Goal: Task Accomplishment & Management: Use online tool/utility

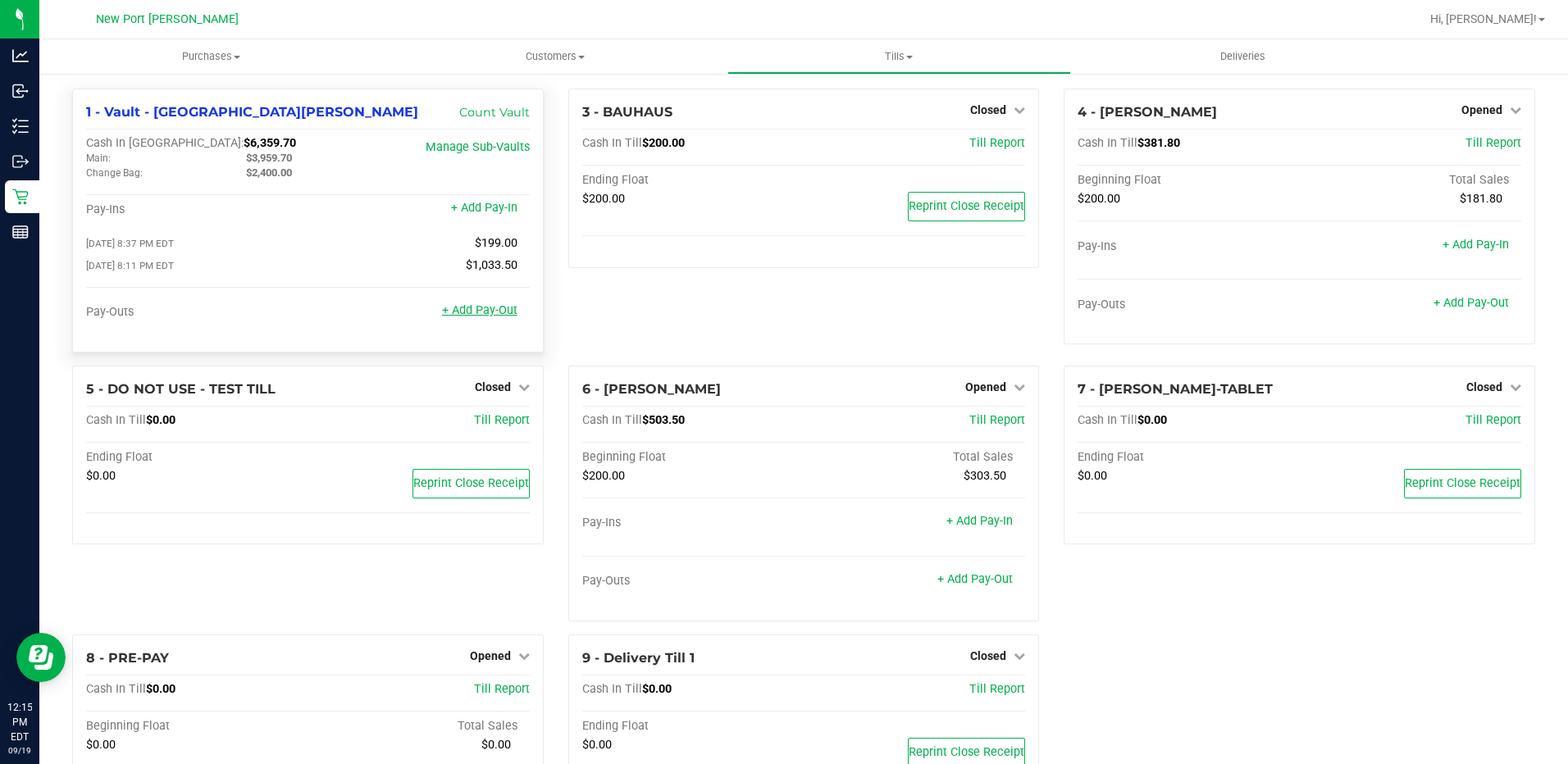
click at [482, 316] on link "+ Add Pay-Out" at bounding box center [479, 310] width 75 height 14
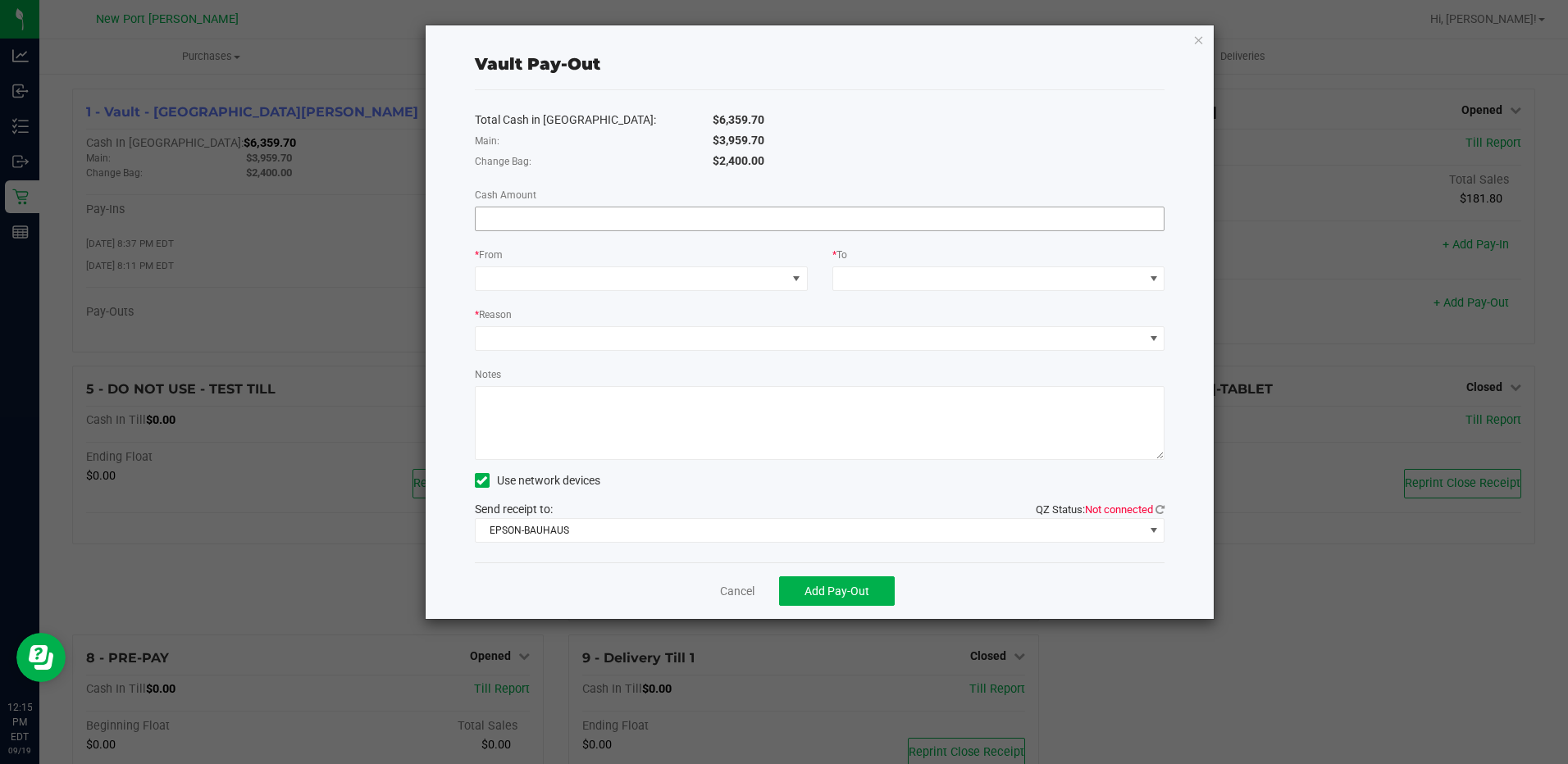
click at [730, 228] on input at bounding box center [820, 219] width 689 height 23
type input "$3,959.70"
click at [669, 279] on span at bounding box center [631, 278] width 311 height 23
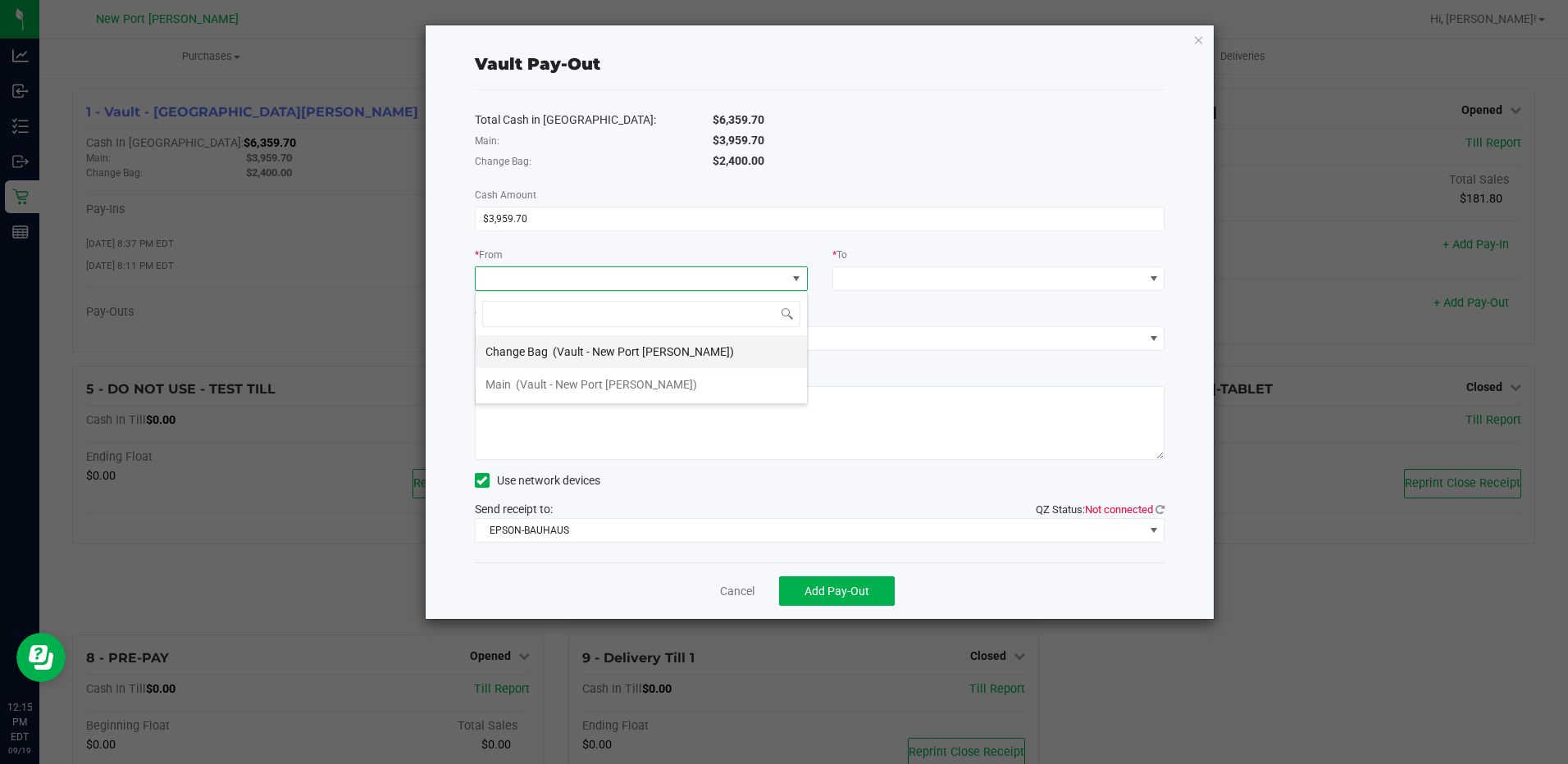
scroll to position [24, 333]
click at [624, 385] on span "(Vault - New Port Richey WC)" at bounding box center [606, 384] width 181 height 13
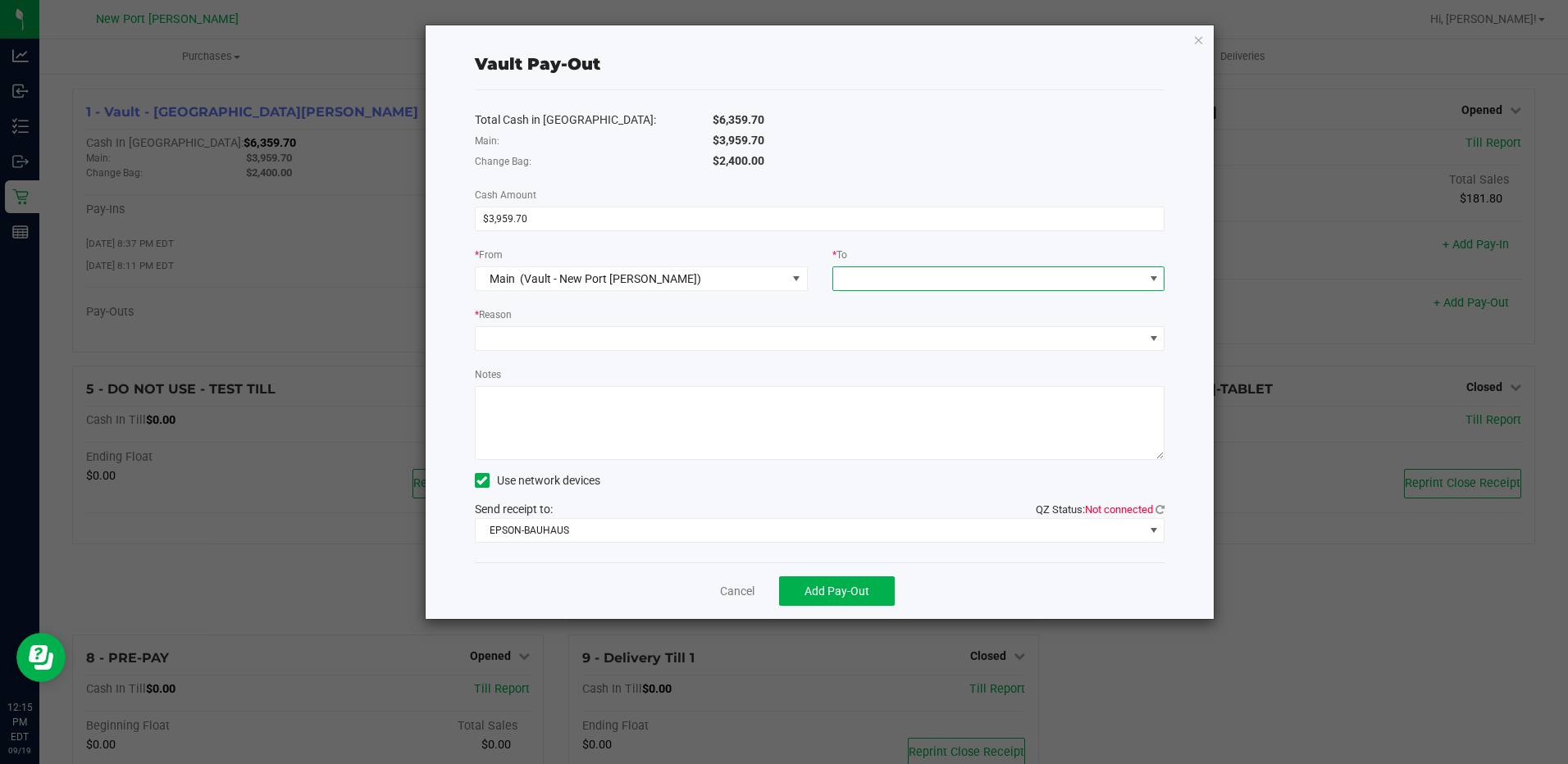
click at [1069, 275] on span at bounding box center [988, 278] width 311 height 23
click at [890, 484] on span "Empyreal Transfer" at bounding box center [890, 483] width 93 height 13
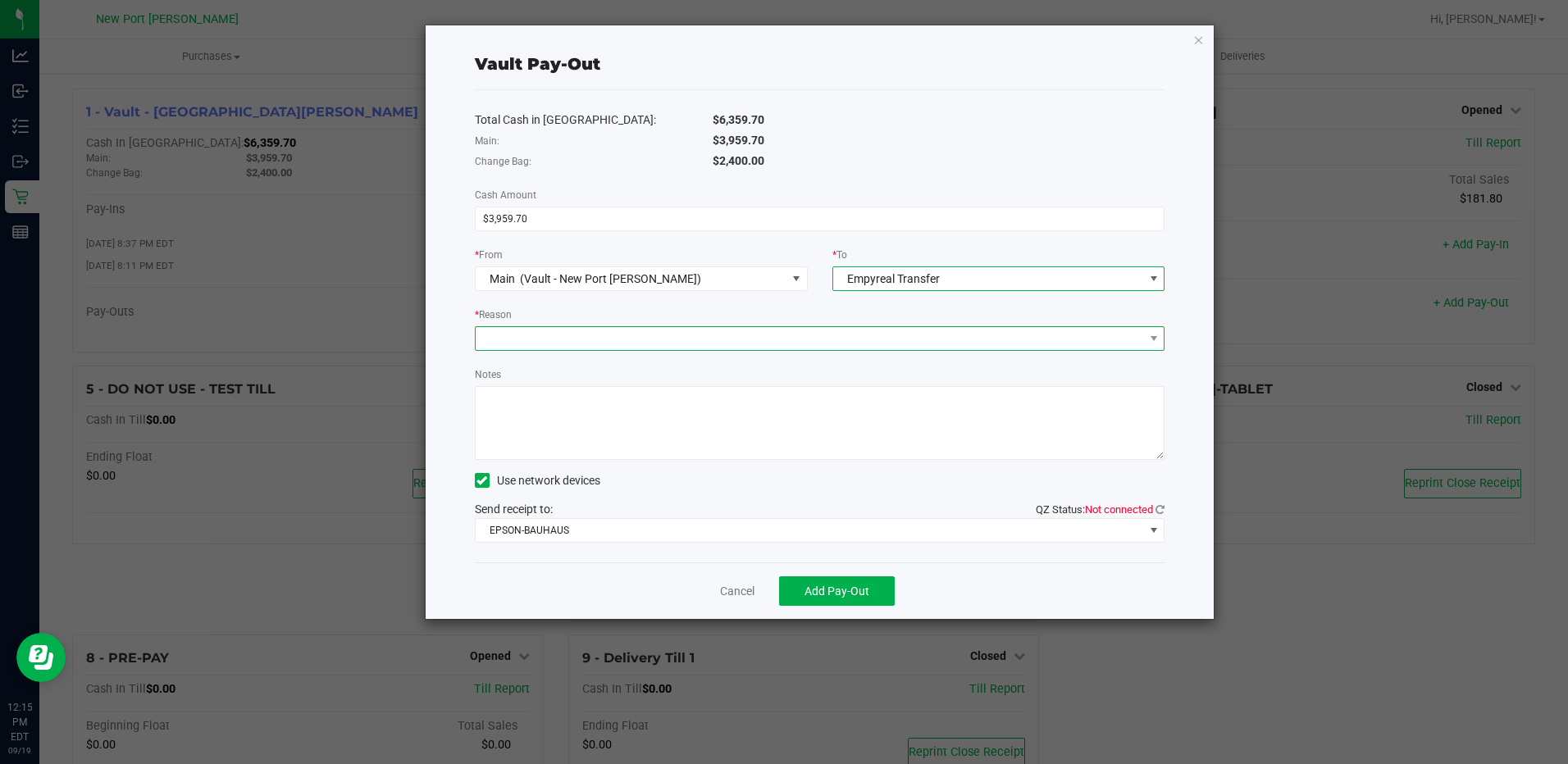
click at [734, 341] on span at bounding box center [810, 339] width 668 height 23
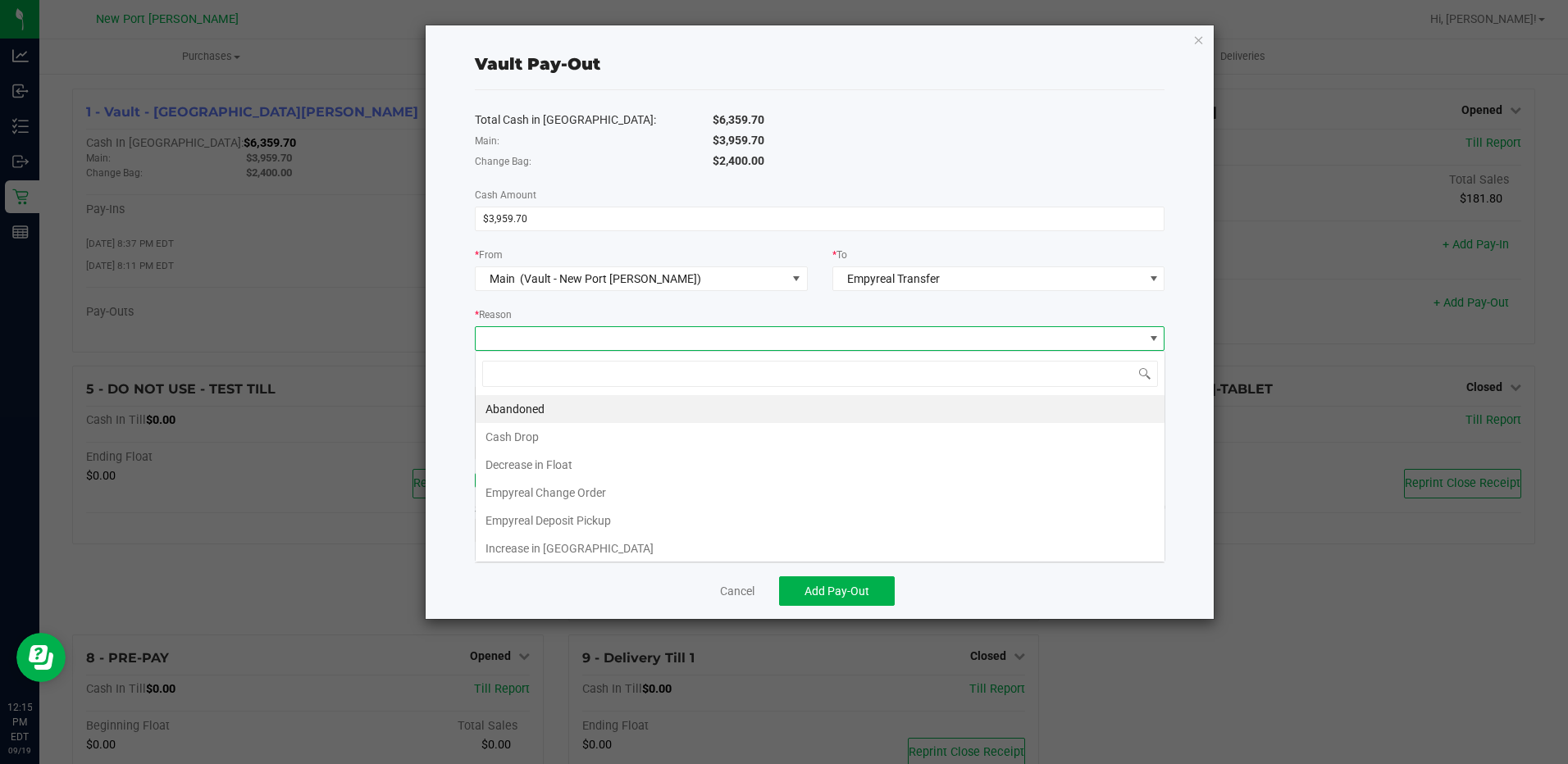
scroll to position [24, 690]
click at [582, 515] on li "Empyreal Deposit Pickup" at bounding box center [820, 521] width 689 height 28
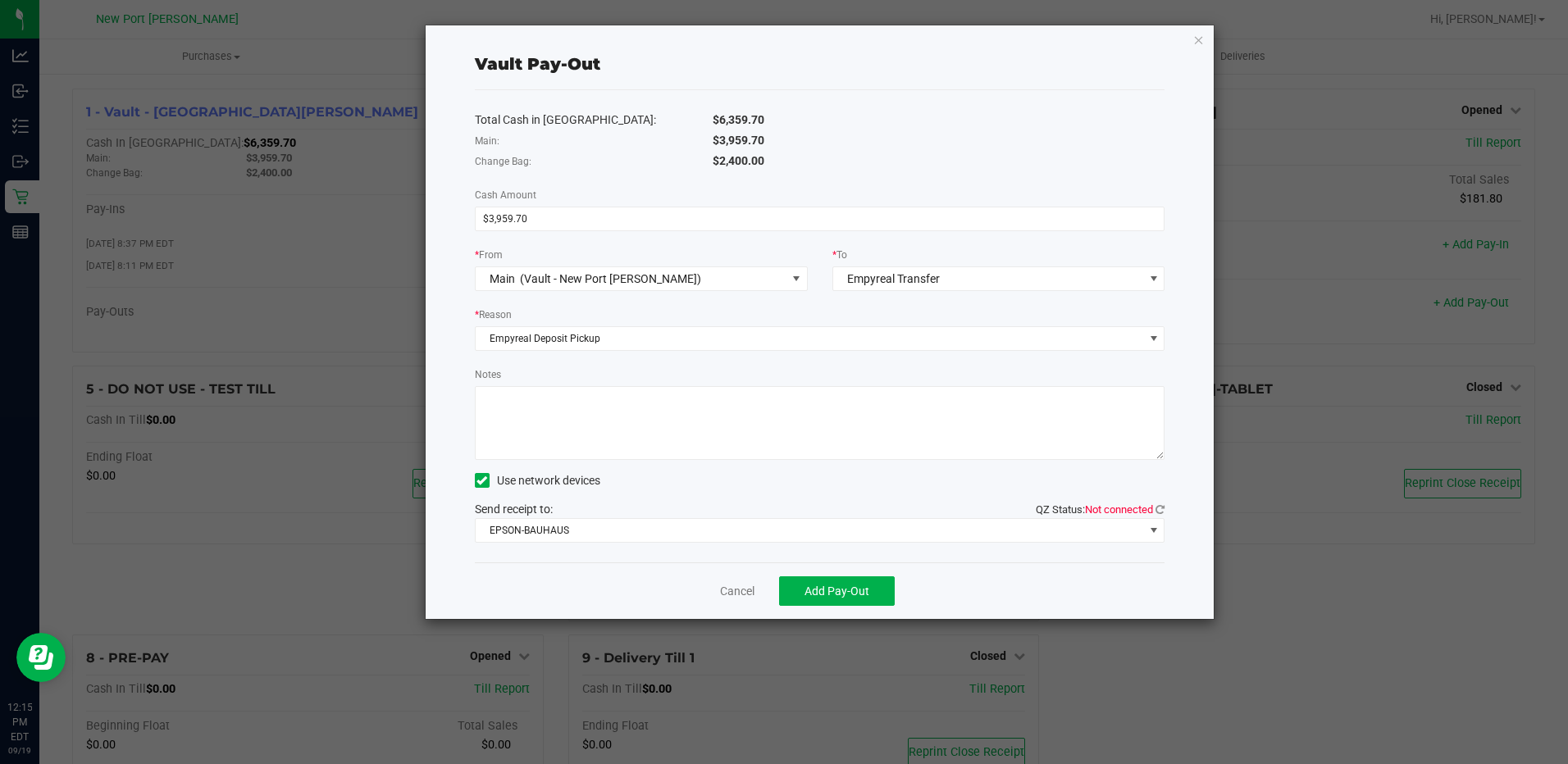
click at [585, 410] on textarea "Notes" at bounding box center [820, 422] width 690 height 74
type textarea "SL"
click at [1152, 531] on span at bounding box center [1154, 530] width 13 height 13
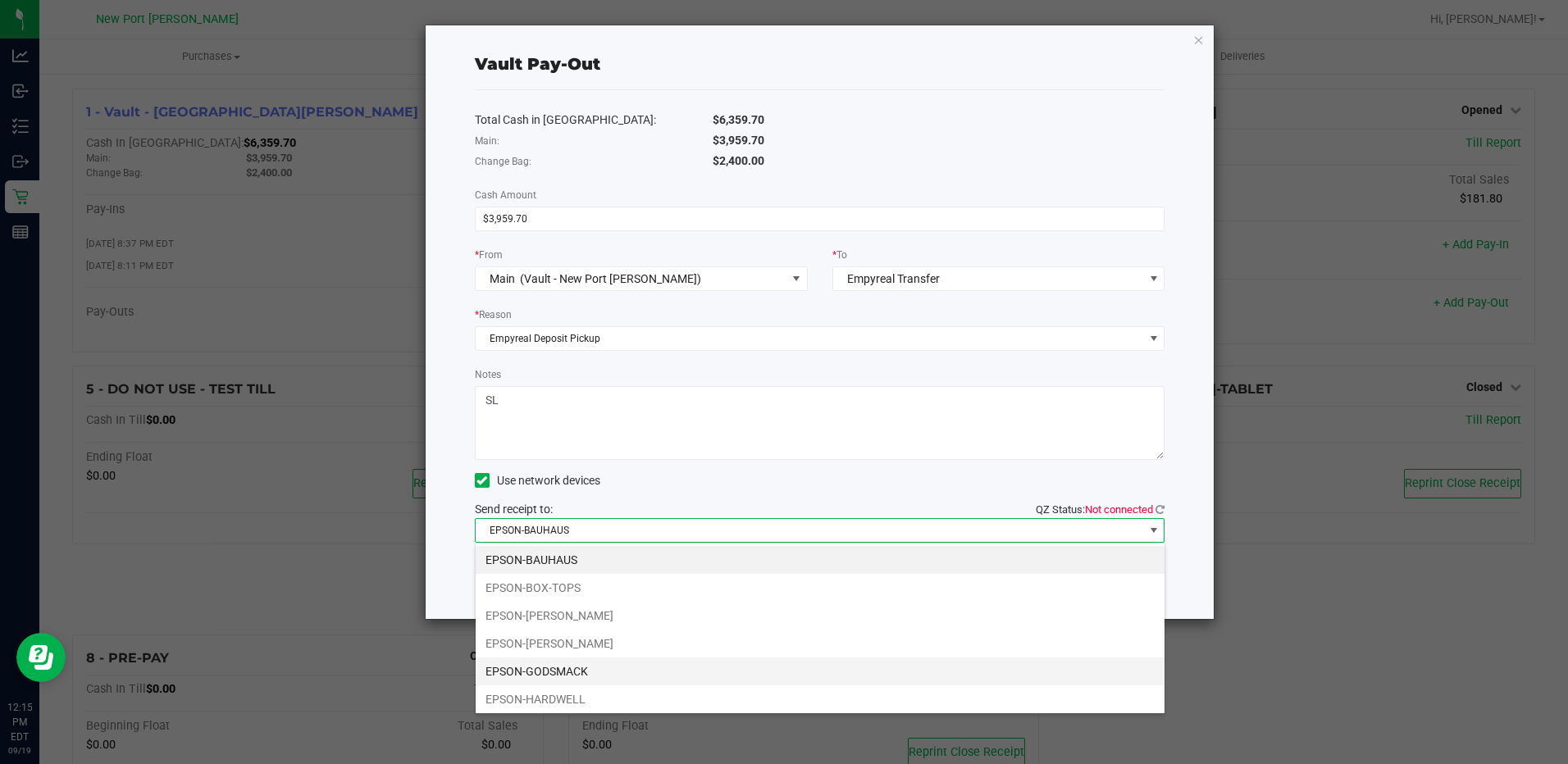
scroll to position [59, 0]
click at [583, 699] on li "EPSON-LED-ZEPPLIN" at bounding box center [820, 696] width 689 height 28
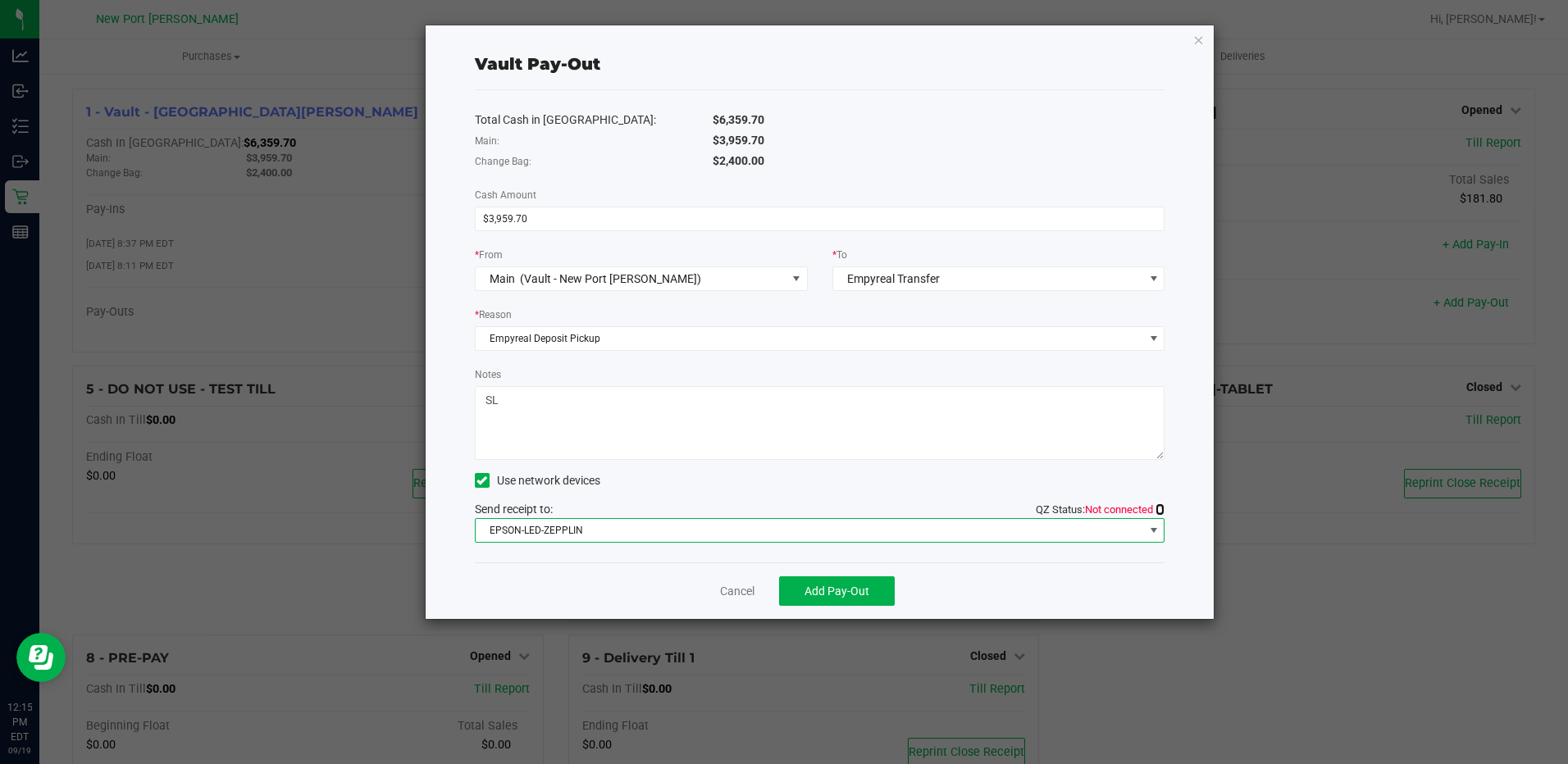
drag, startPoint x: 1161, startPoint y: 510, endPoint x: 1138, endPoint y: 524, distance: 26.9
click at [1161, 510] on icon at bounding box center [1159, 509] width 9 height 10
click at [834, 595] on span "Add Pay-Out" at bounding box center [837, 591] width 65 height 13
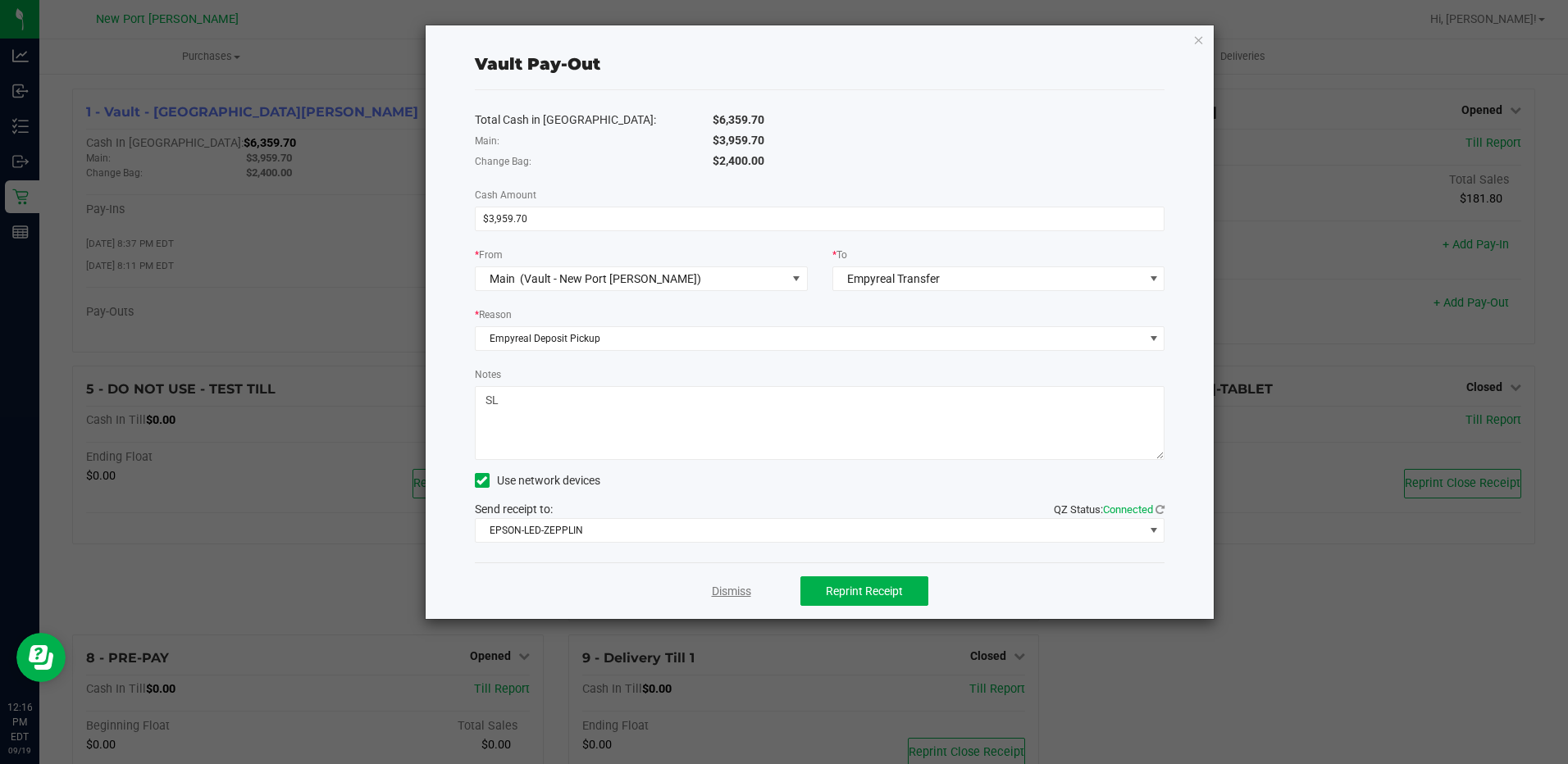
click at [739, 593] on link "Dismiss" at bounding box center [731, 591] width 39 height 18
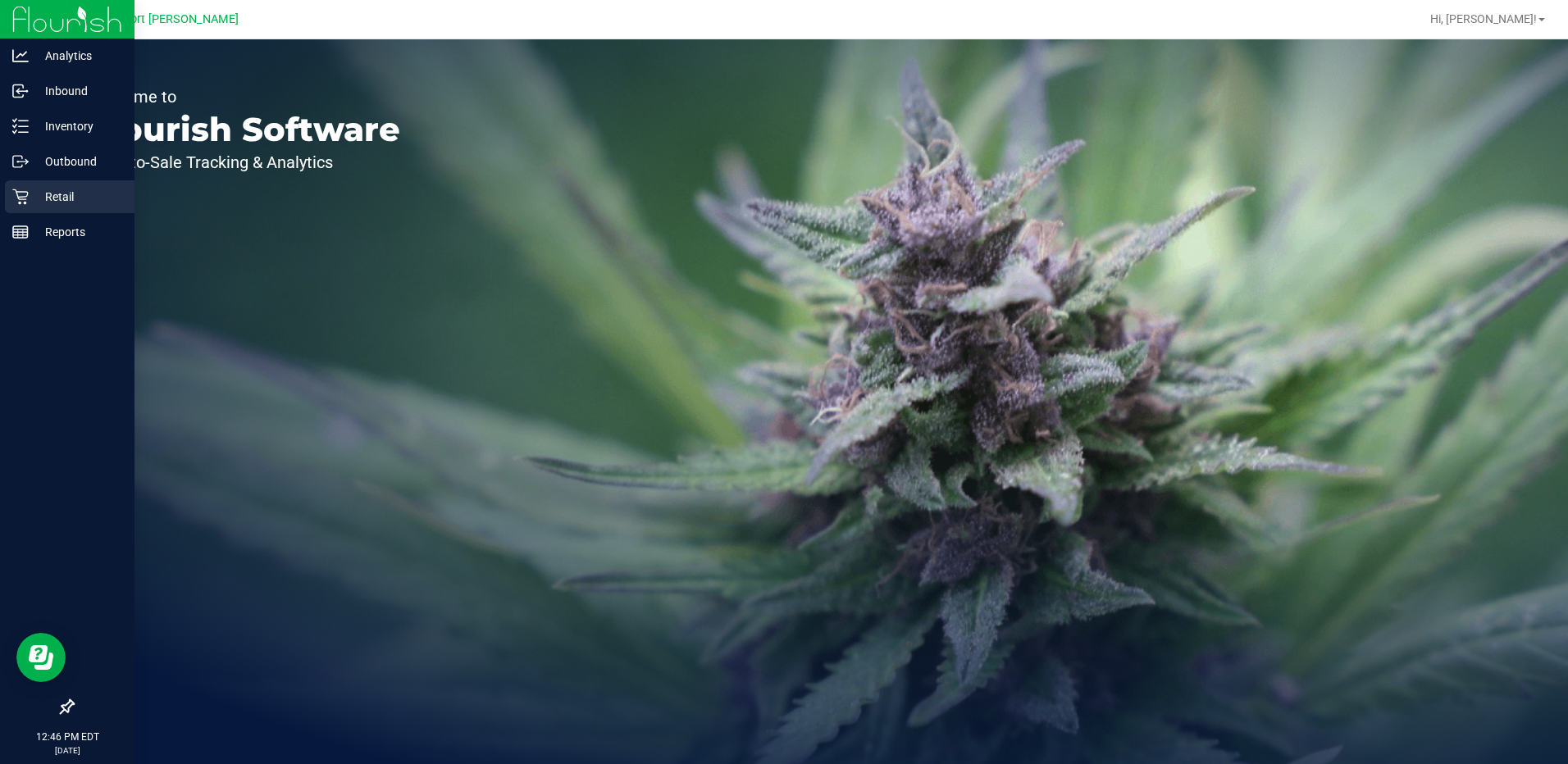
click at [65, 198] on p "Retail" at bounding box center [78, 196] width 99 height 20
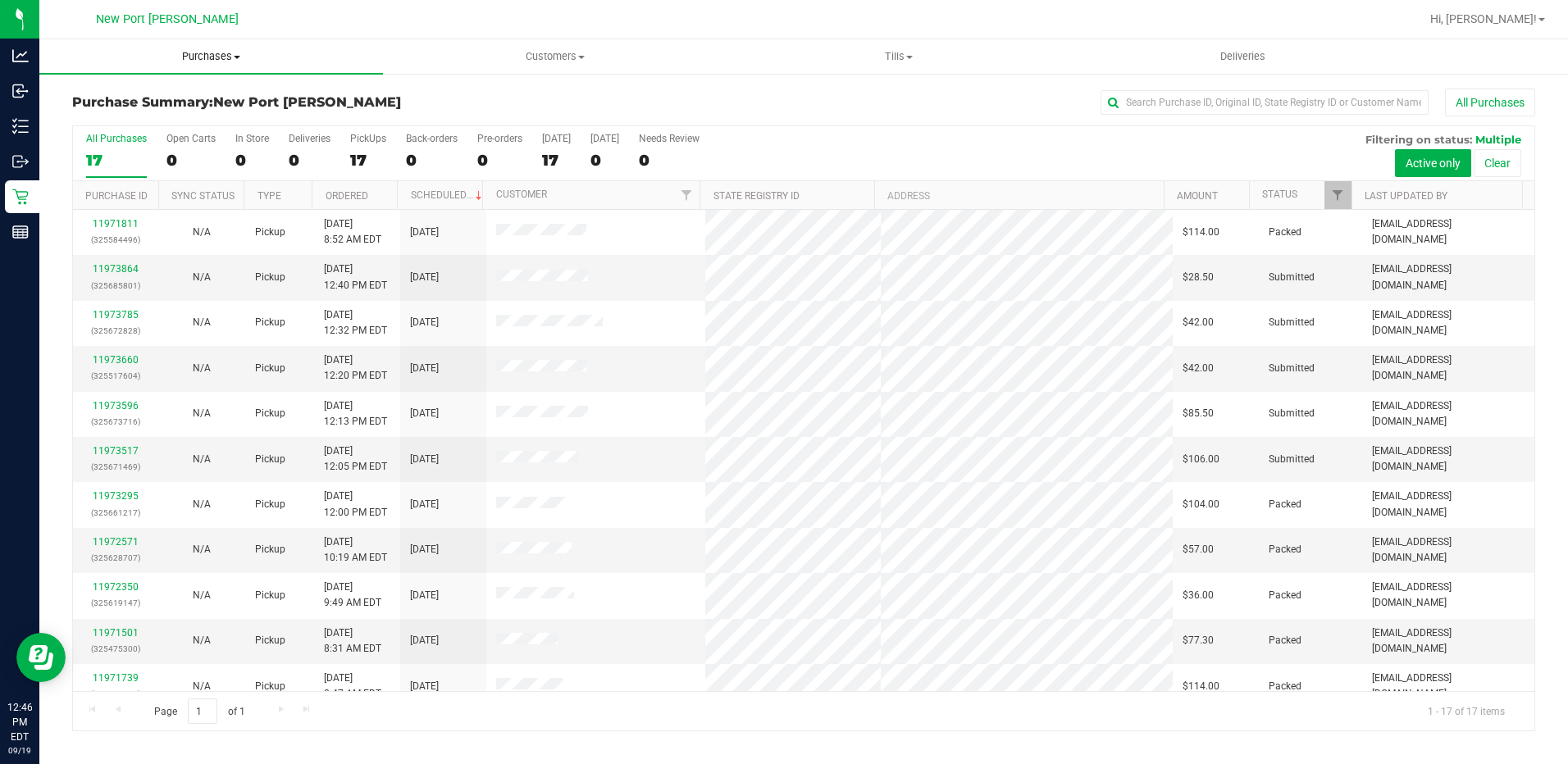
click at [238, 59] on span "Purchases" at bounding box center [210, 57] width 343 height 15
click at [141, 138] on span "All purchases" at bounding box center [97, 138] width 116 height 14
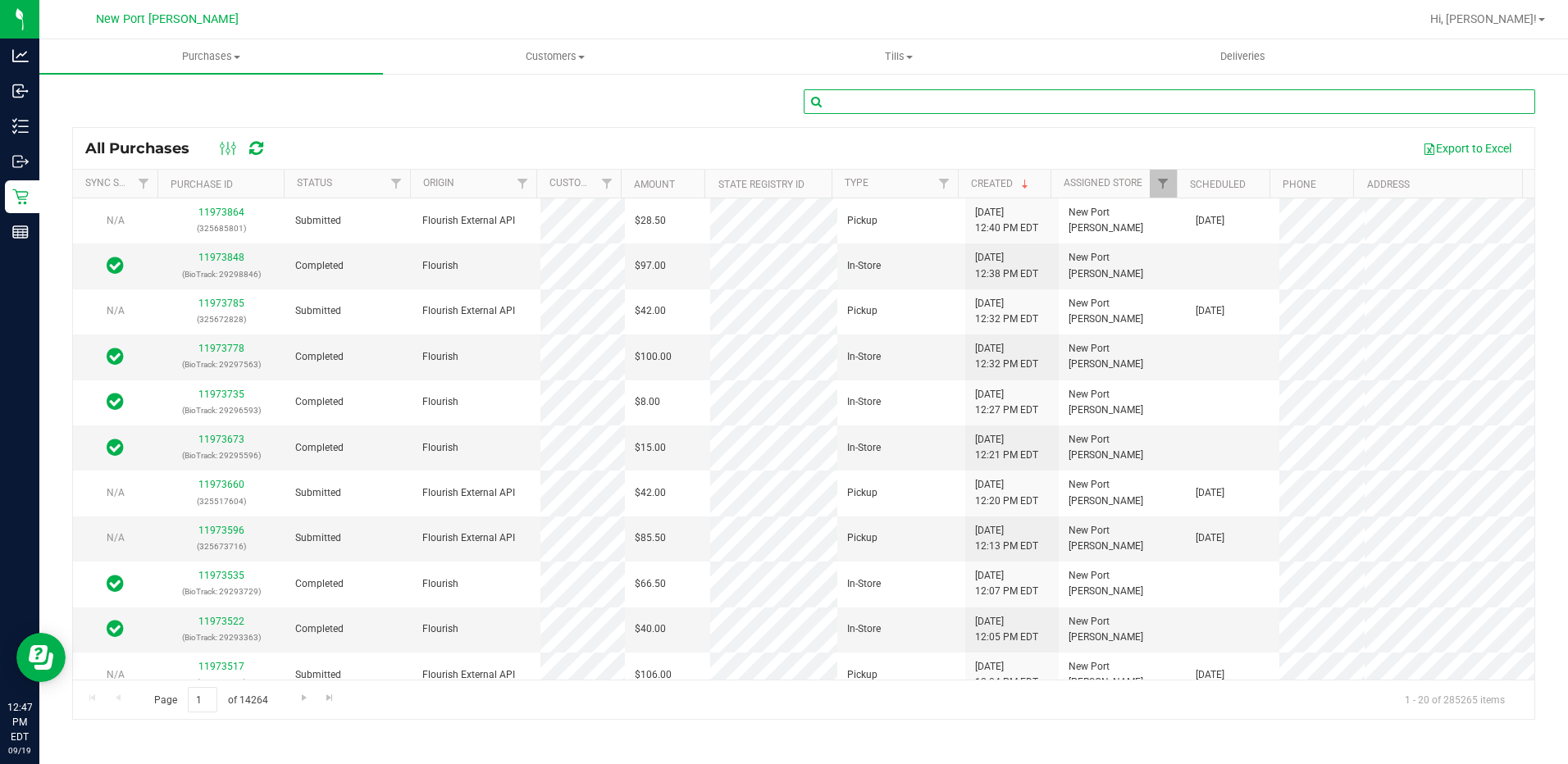
click at [851, 102] on input "text" at bounding box center [1169, 101] width 731 height 24
type input "11951459"
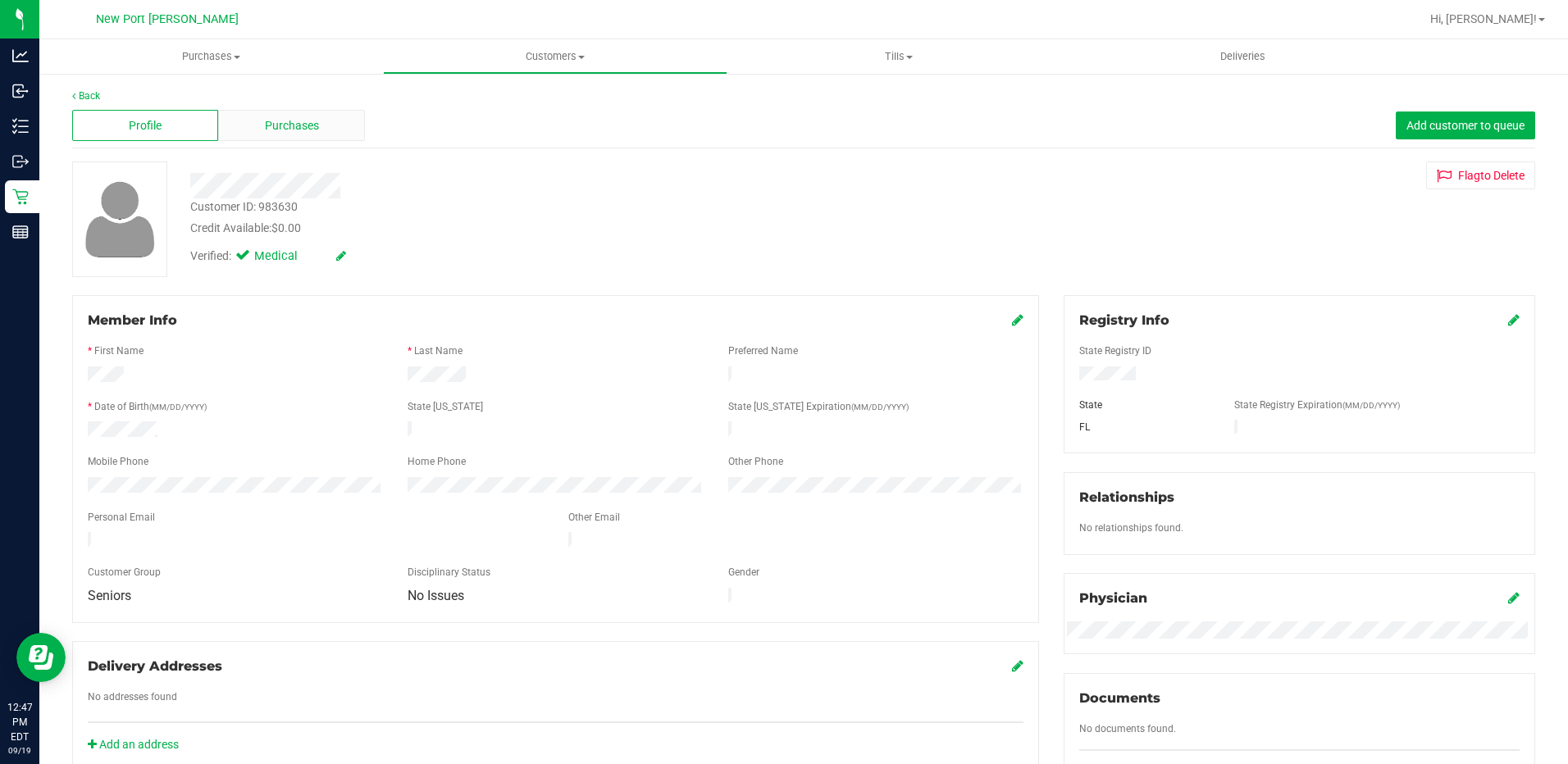
click at [290, 129] on span "Purchases" at bounding box center [292, 126] width 54 height 18
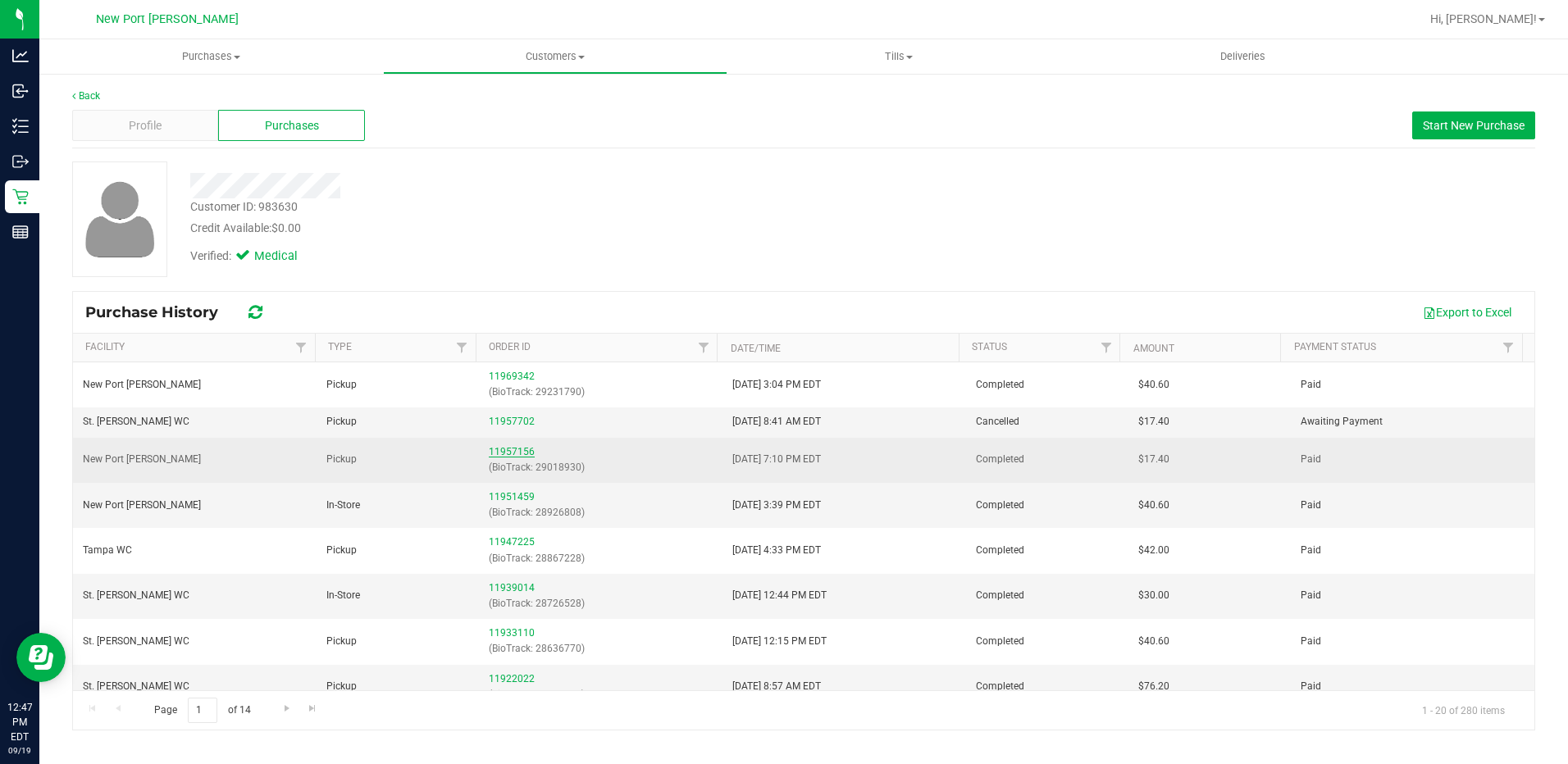
click at [516, 446] on link "11957156" at bounding box center [511, 451] width 46 height 11
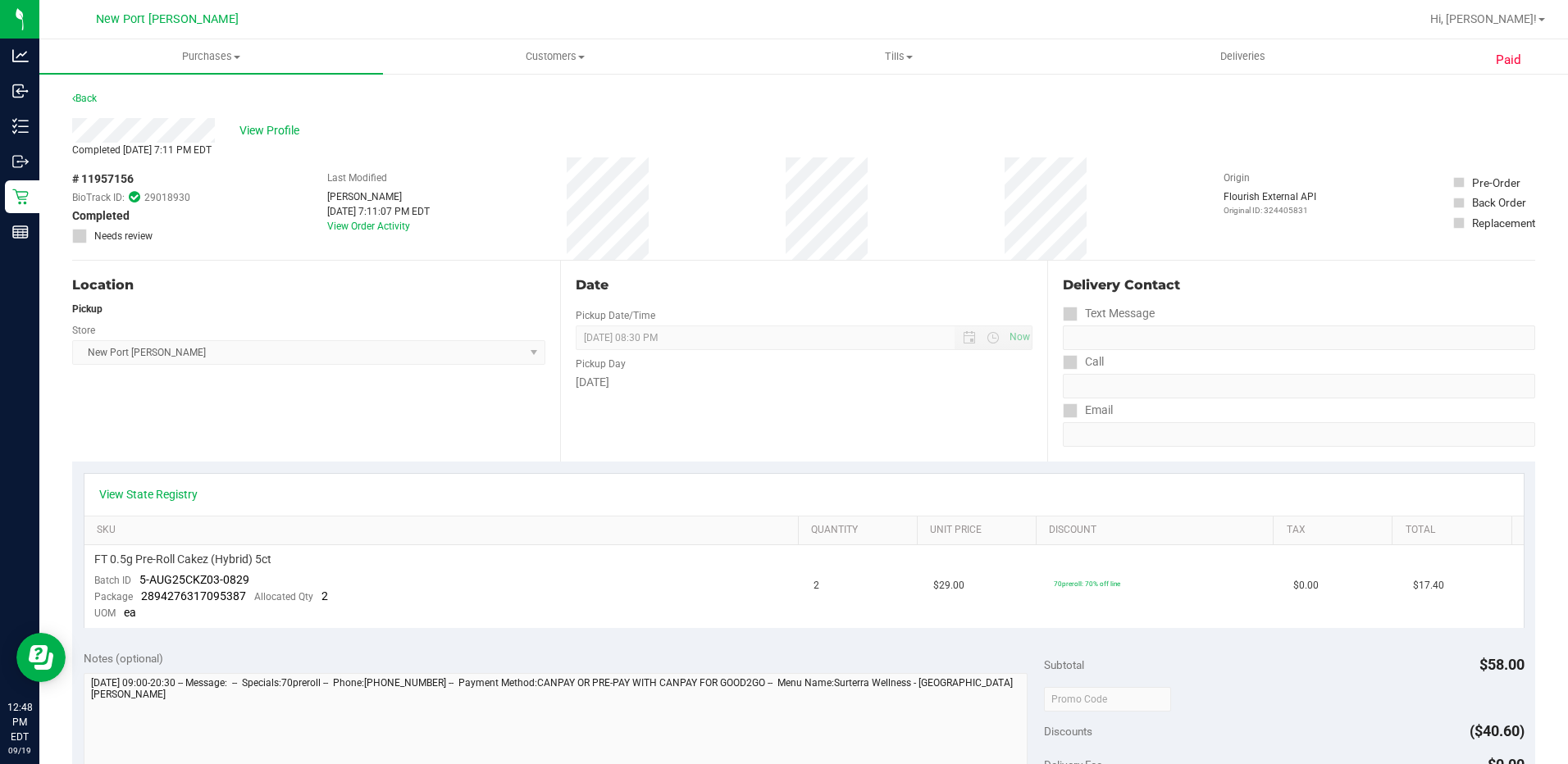
scroll to position [410, 0]
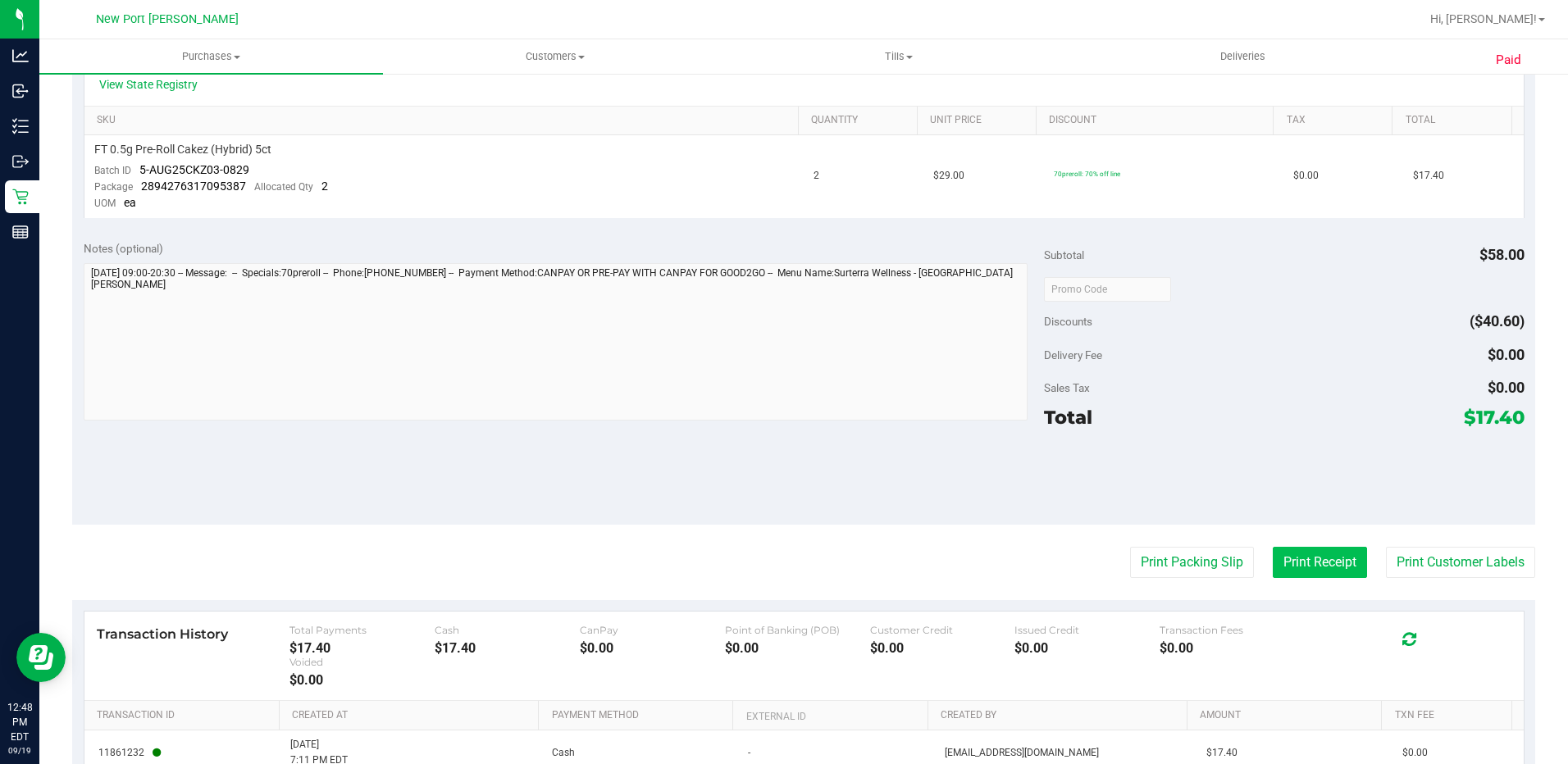
click at [1314, 563] on button "Print Receipt" at bounding box center [1319, 562] width 94 height 31
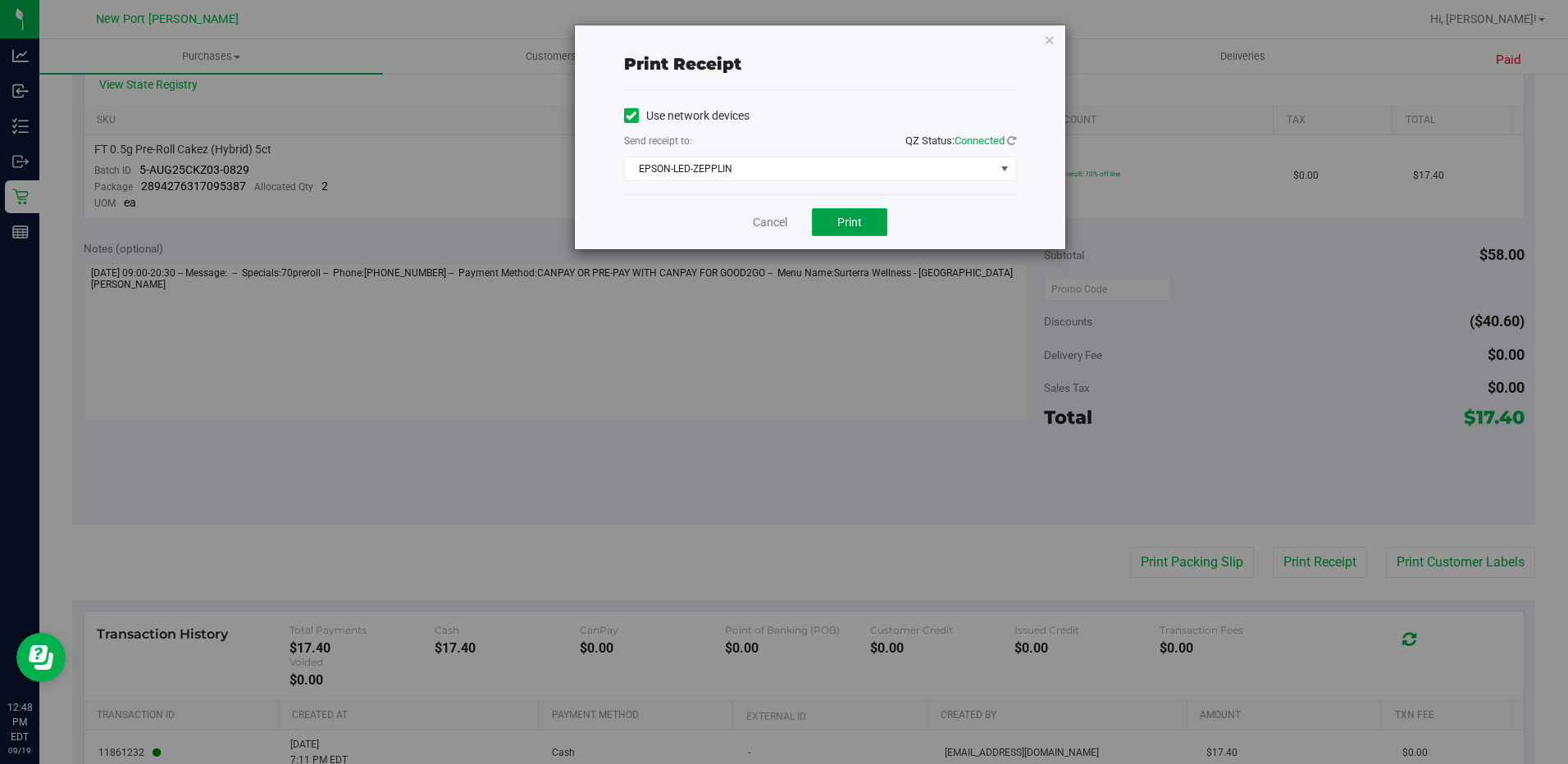
click at [861, 220] on span "Print" at bounding box center [850, 222] width 24 height 13
click at [771, 220] on link "Cancel" at bounding box center [770, 222] width 34 height 18
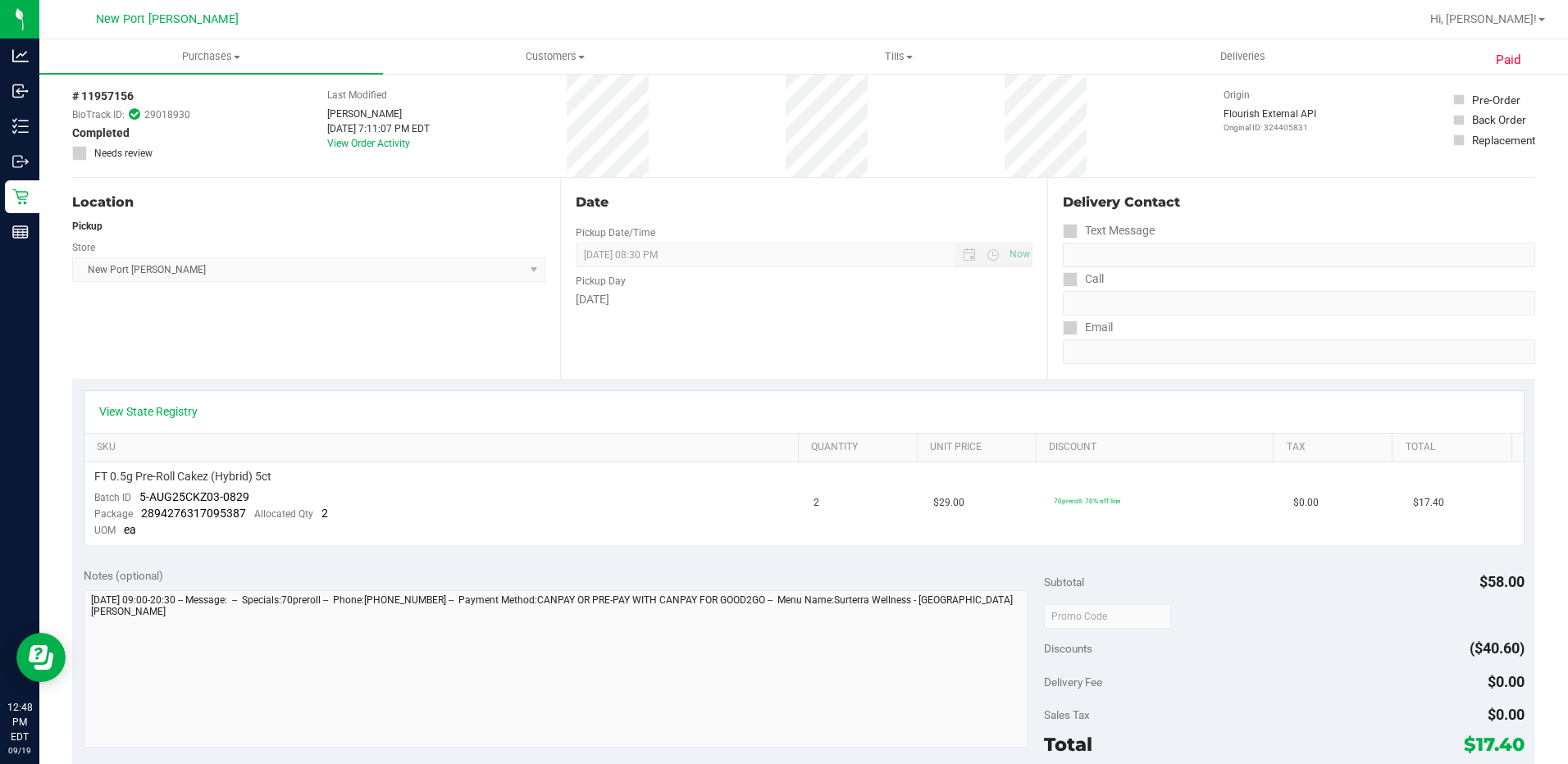
scroll to position [0, 0]
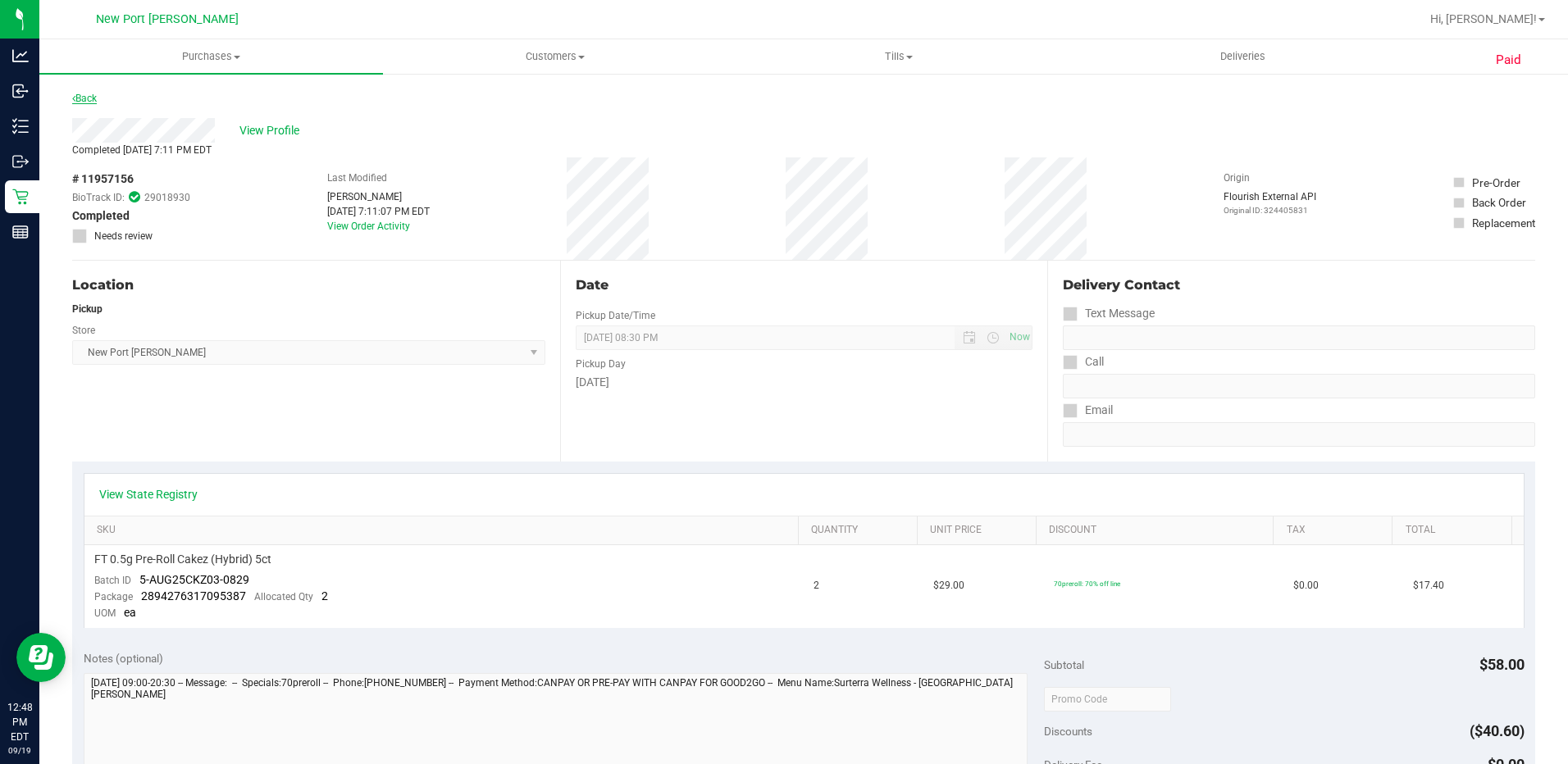
click at [89, 96] on link "Back" at bounding box center [85, 99] width 24 height 11
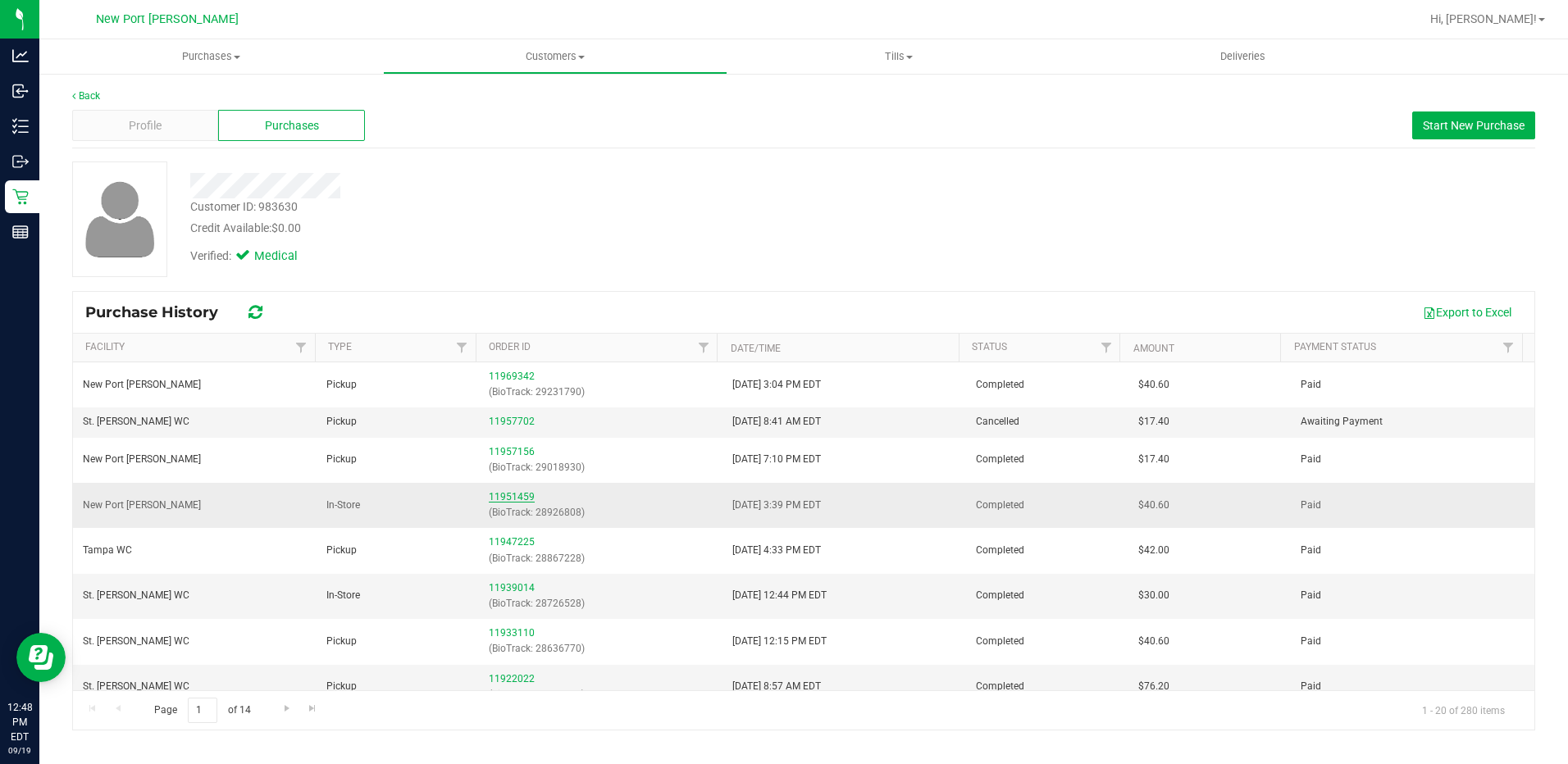
click at [503, 497] on link "11951459" at bounding box center [511, 497] width 46 height 11
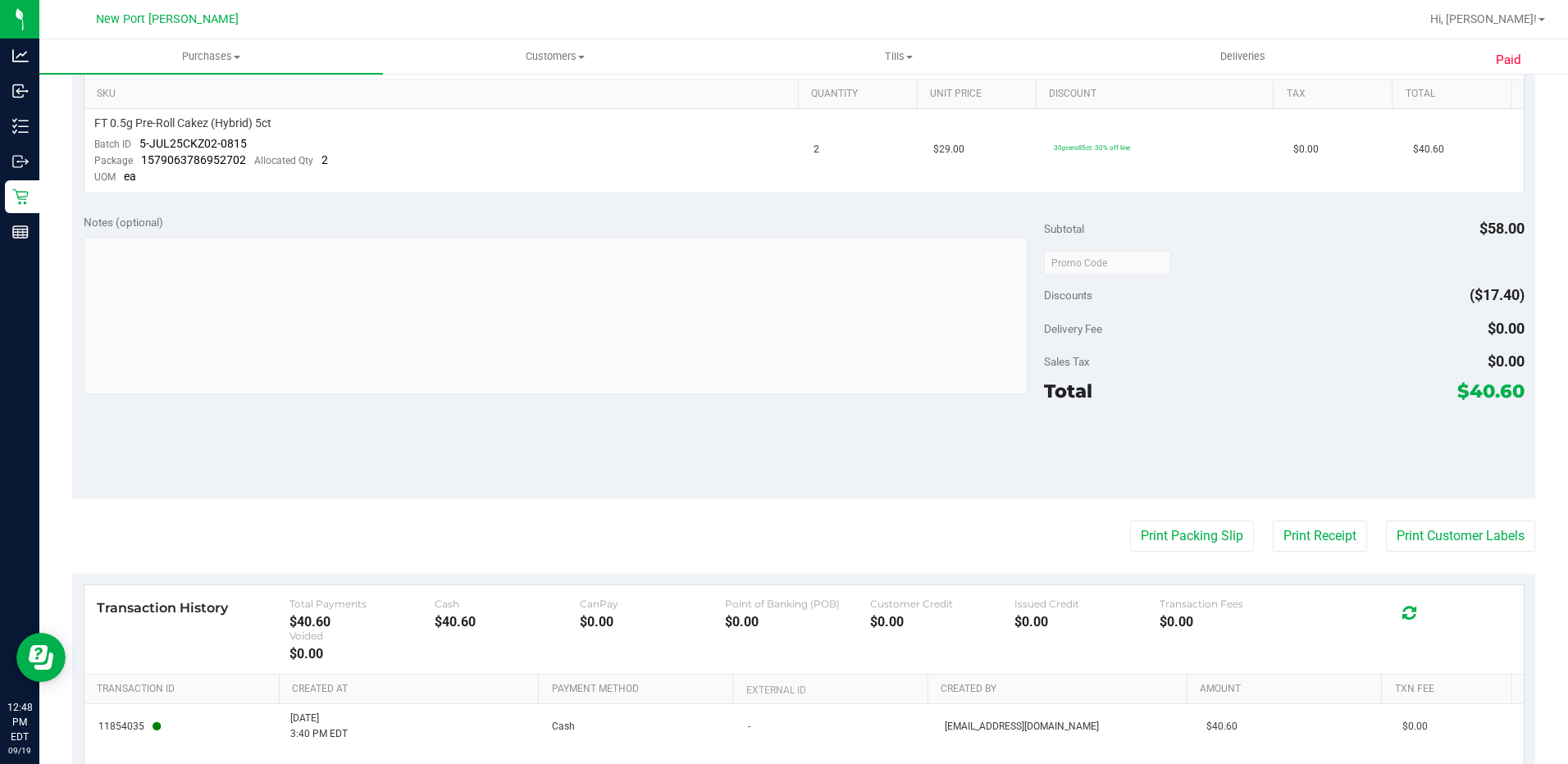
scroll to position [422, 0]
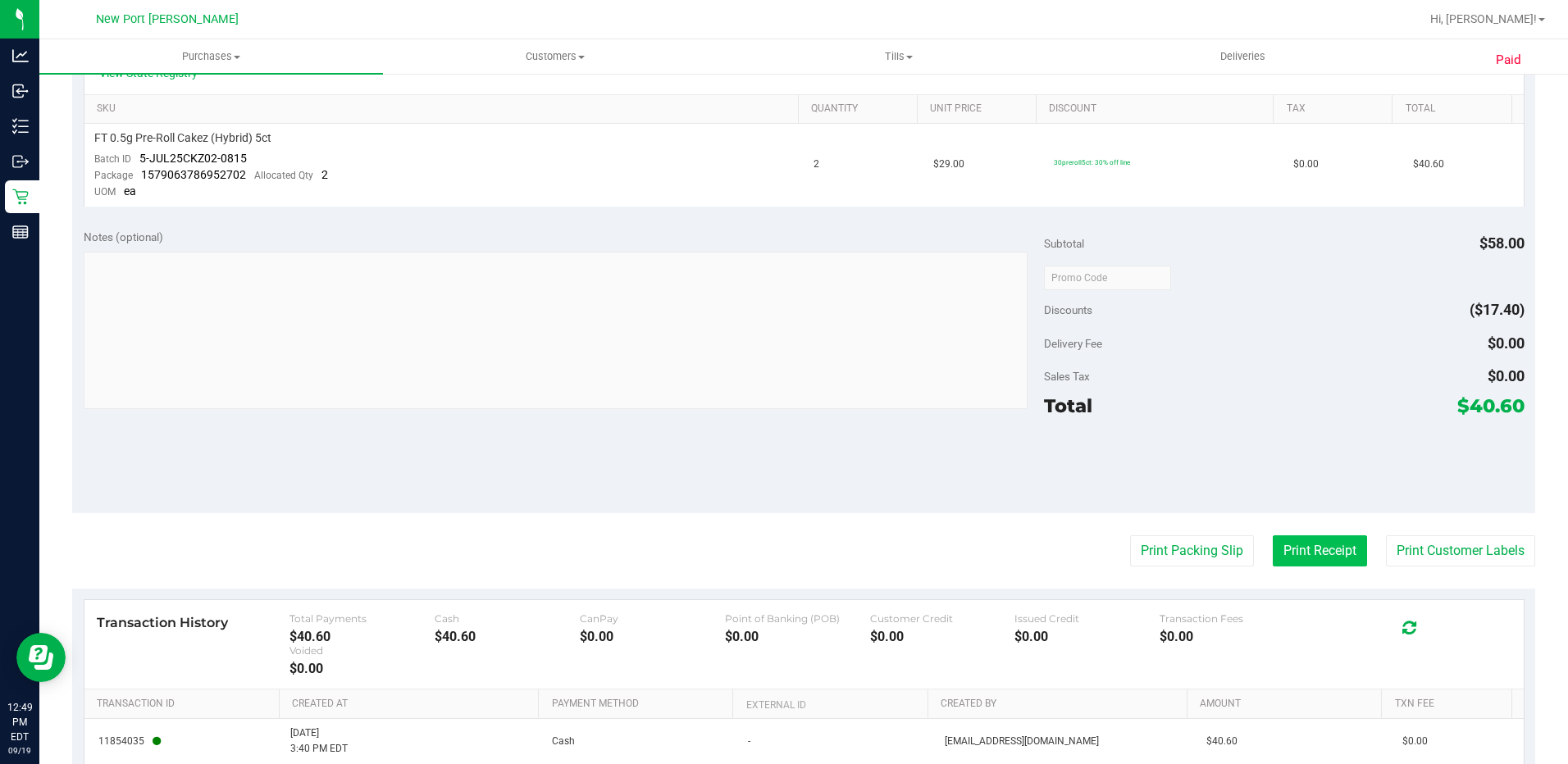
click at [1303, 551] on button "Print Receipt" at bounding box center [1319, 550] width 94 height 31
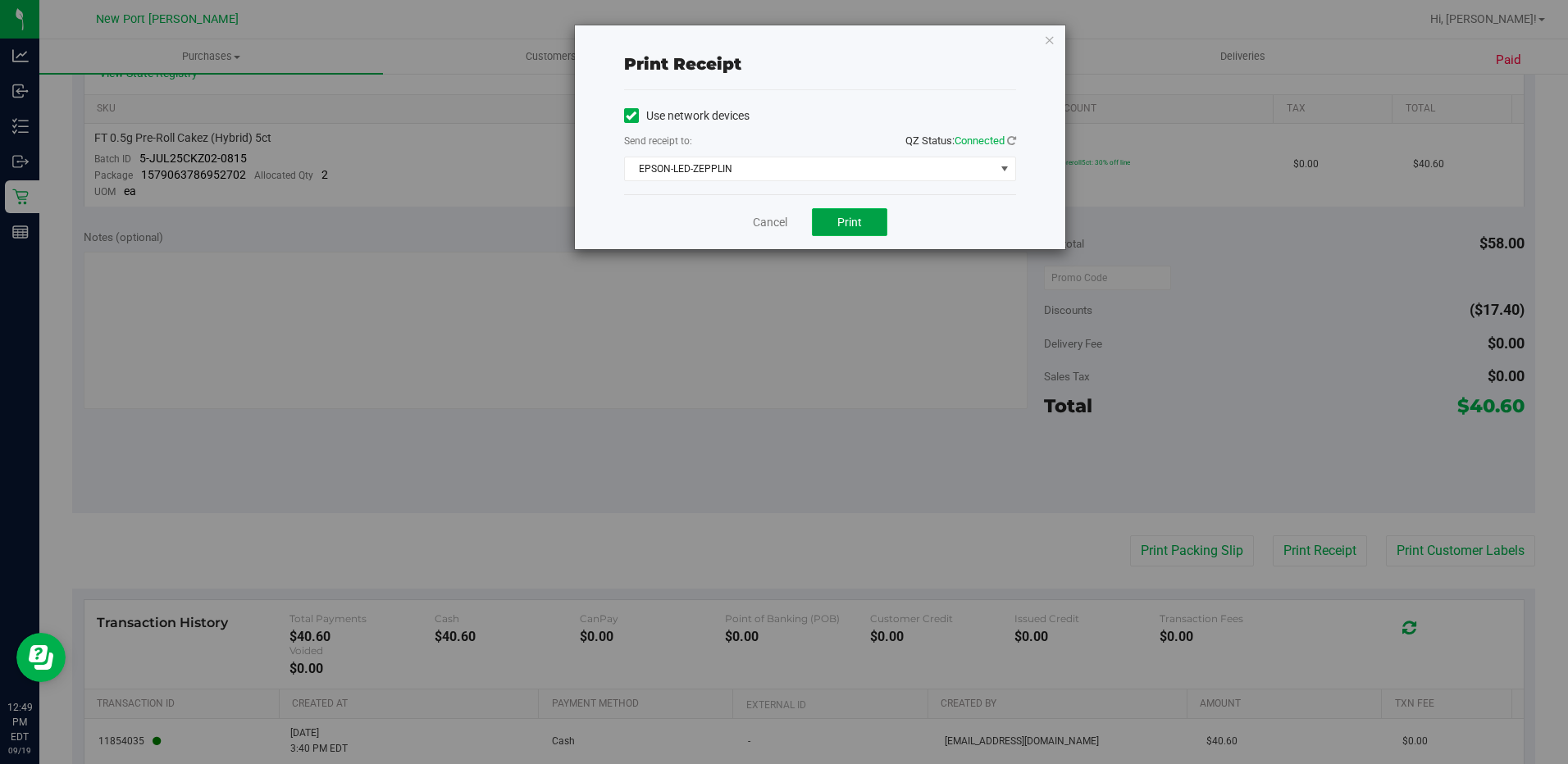
click at [835, 218] on button "Print" at bounding box center [849, 222] width 75 height 28
click at [774, 224] on link "Cancel" at bounding box center [770, 222] width 34 height 18
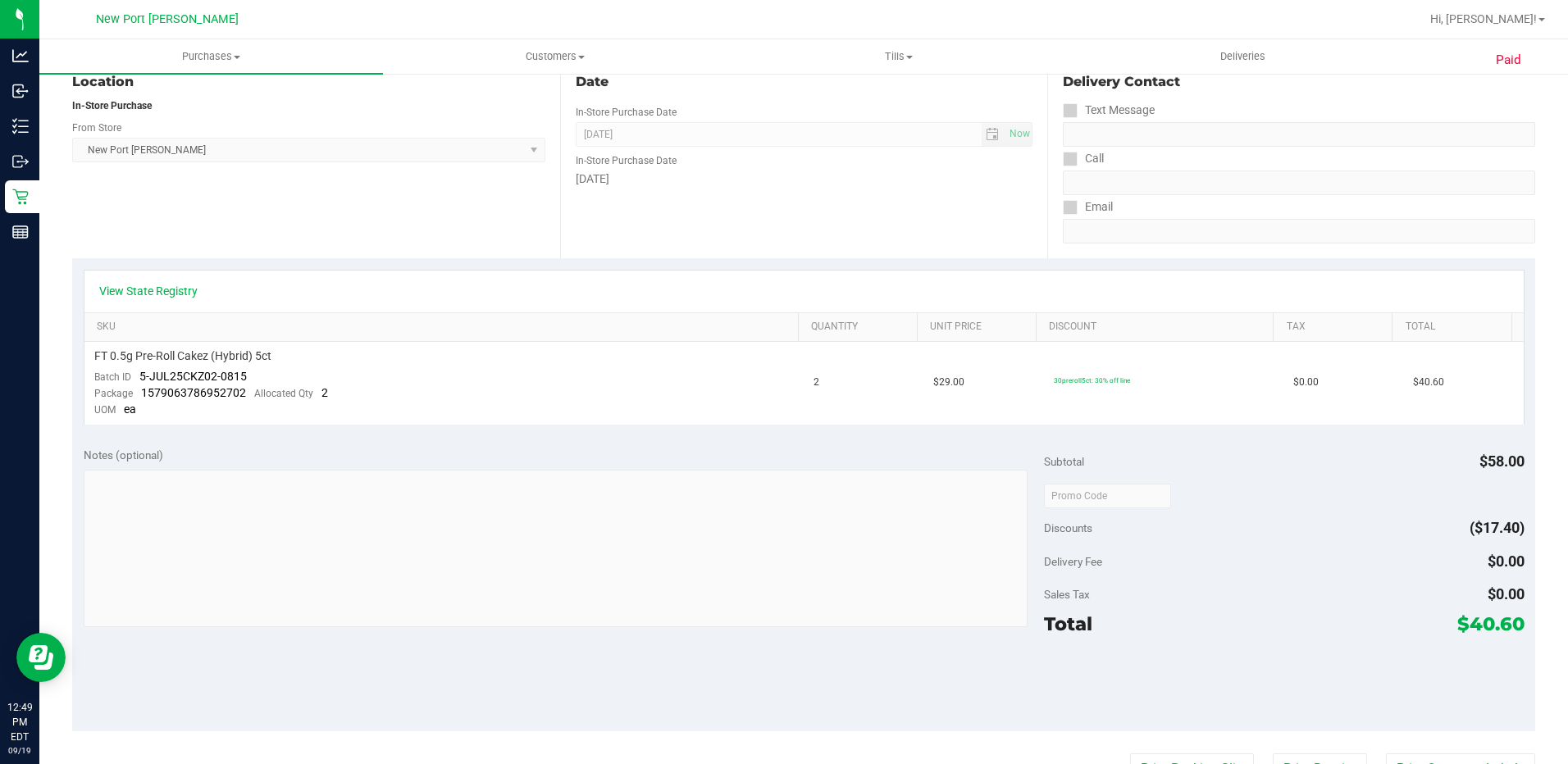
scroll to position [0, 0]
